Goal: Transaction & Acquisition: Book appointment/travel/reservation

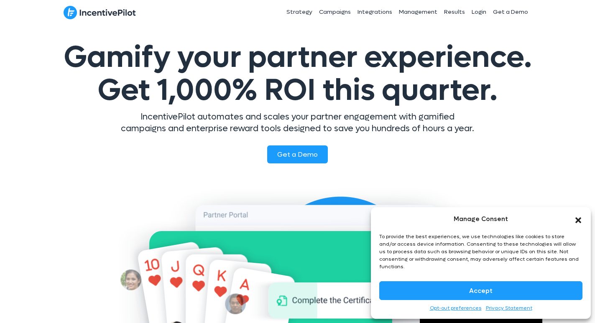
drag, startPoint x: 483, startPoint y: 285, endPoint x: 447, endPoint y: 42, distance: 245.7
click at [484, 285] on button "Accept" at bounding box center [480, 290] width 203 height 19
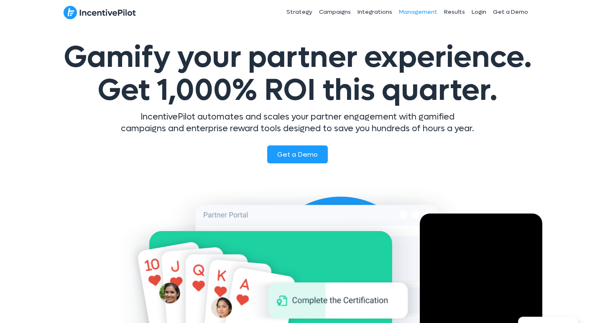
click at [418, 8] on link "Management" at bounding box center [418, 12] width 45 height 21
click at [417, 8] on link "Management" at bounding box center [418, 12] width 45 height 21
click at [418, 9] on link "Management" at bounding box center [418, 12] width 45 height 21
click at [416, 12] on link "Management" at bounding box center [418, 12] width 45 height 21
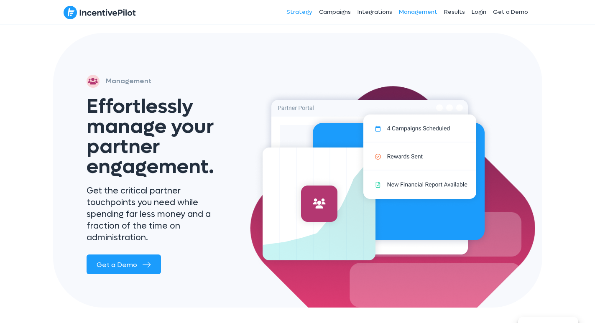
click at [412, 13] on link "Management" at bounding box center [418, 12] width 45 height 21
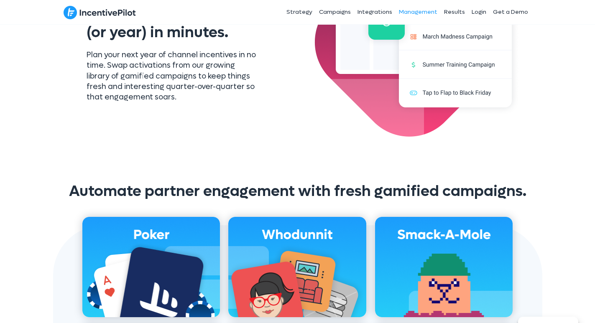
scroll to position [401, 0]
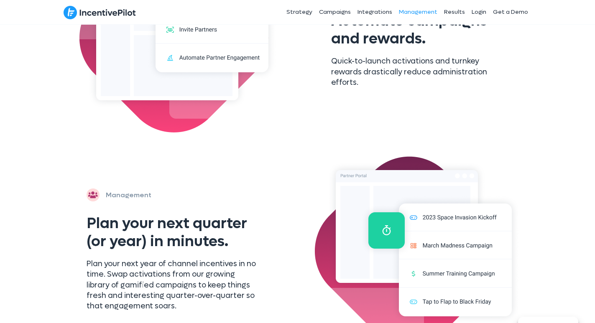
click at [421, 13] on link "Management" at bounding box center [418, 12] width 45 height 21
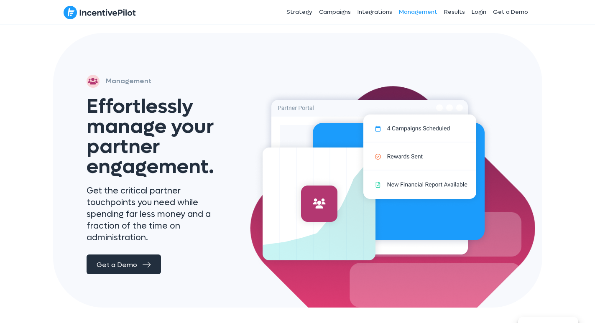
click at [123, 260] on span "Get a Demo" at bounding box center [117, 264] width 41 height 9
